Goal: Task Accomplishment & Management: Manage account settings

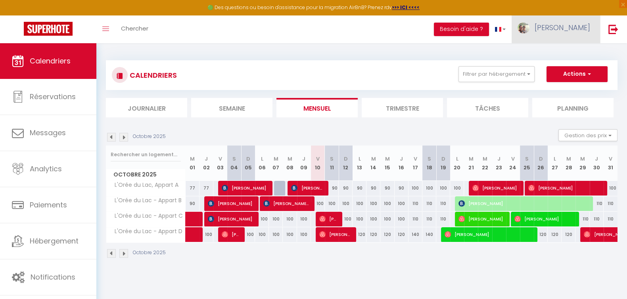
click at [589, 23] on span "[PERSON_NAME]" at bounding box center [563, 28] width 56 height 10
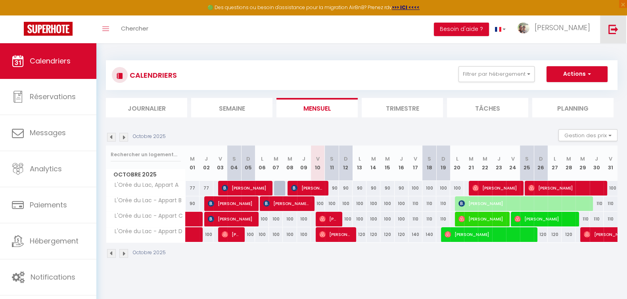
click at [610, 25] on img at bounding box center [614, 29] width 10 height 10
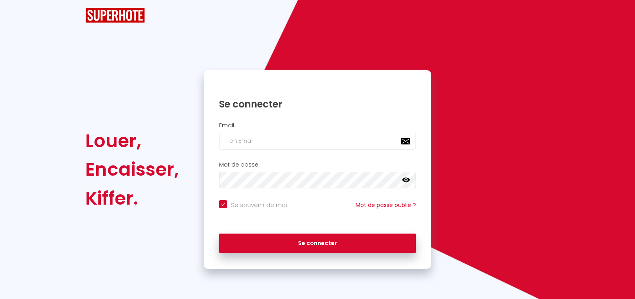
checkbox input "true"
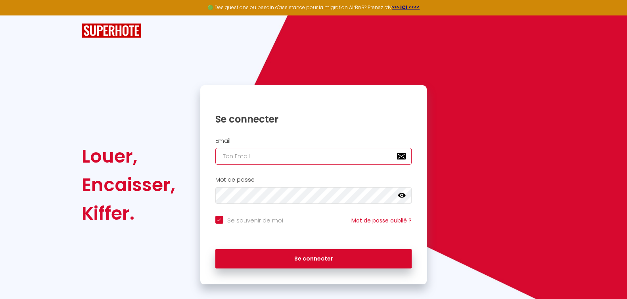
type input "[EMAIL_ADDRESS][DOMAIN_NAME]"
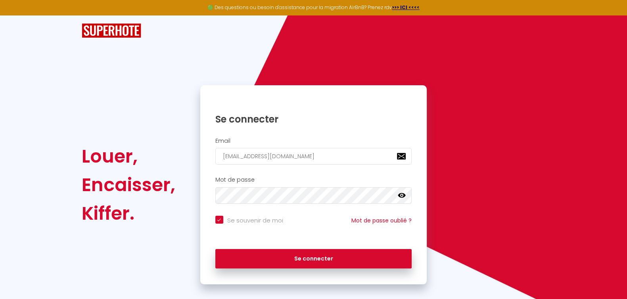
checkbox input "true"
click at [281, 162] on input "[EMAIL_ADDRESS][DOMAIN_NAME]" at bounding box center [313, 156] width 197 height 17
drag, startPoint x: 242, startPoint y: 142, endPoint x: 103, endPoint y: 123, distance: 141.0
click at [103, 123] on div "Louer, Encaisser, Kiffer. Se connecter Email [EMAIL_ADDRESS][DOMAIN_NAME] Mot d…" at bounding box center [313, 184] width 475 height 199
type input "[EMAIL_ADDRESS][DOMAIN_NAME]"
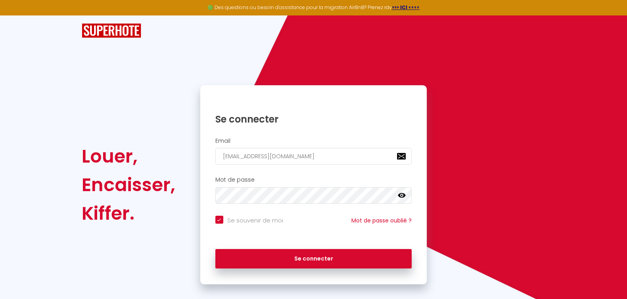
click at [313, 248] on div "Se connecter" at bounding box center [313, 257] width 227 height 24
click at [150, 173] on div "Louer, Encaisser, Kiffer. Se connecter Email [EMAIL_ADDRESS][DOMAIN_NAME] Mot d…" at bounding box center [313, 184] width 475 height 199
click at [349, 170] on div "Email [EMAIL_ADDRESS][DOMAIN_NAME]" at bounding box center [313, 153] width 227 height 39
click at [343, 156] on input "[EMAIL_ADDRESS][DOMAIN_NAME]" at bounding box center [313, 156] width 197 height 17
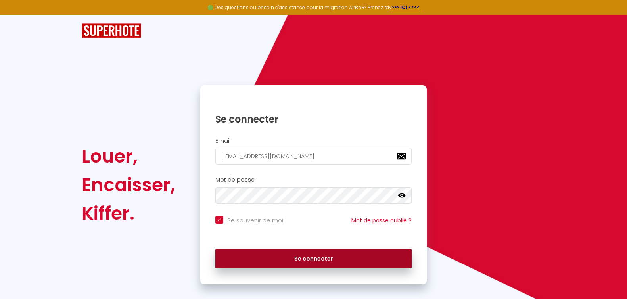
click at [331, 260] on button "Se connecter" at bounding box center [313, 259] width 197 height 20
checkbox input "true"
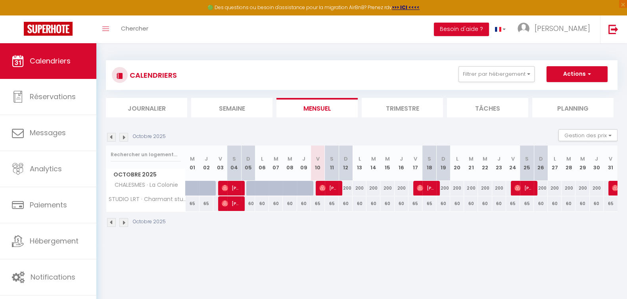
click at [314, 294] on body "🟢 Des questions ou besoin d'assistance pour la migration AirBnB? Prenez rdv >>>…" at bounding box center [313, 192] width 627 height 299
